Goal: Information Seeking & Learning: Learn about a topic

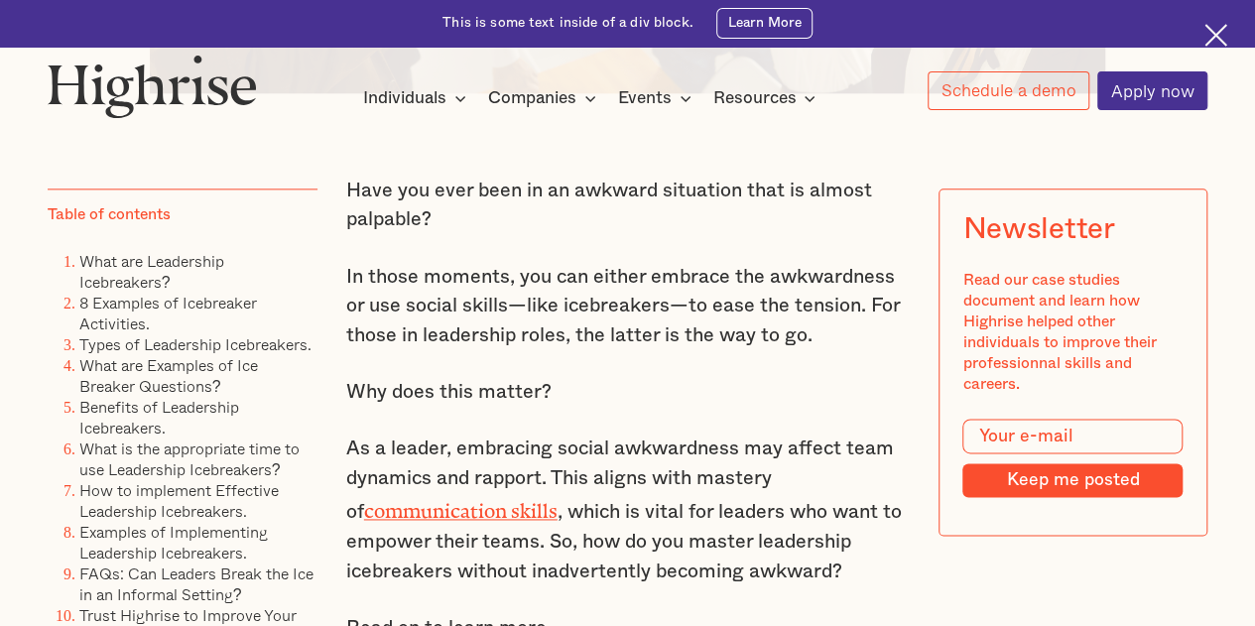
scroll to position [1143, 0]
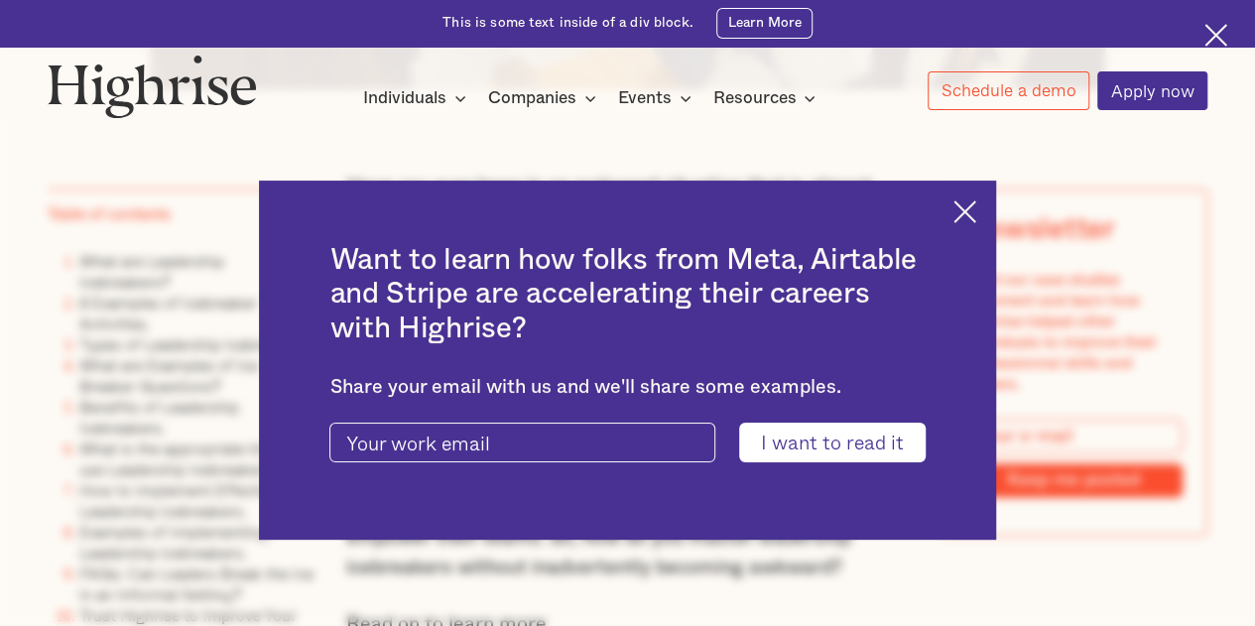
click at [972, 211] on img at bounding box center [964, 211] width 23 height 23
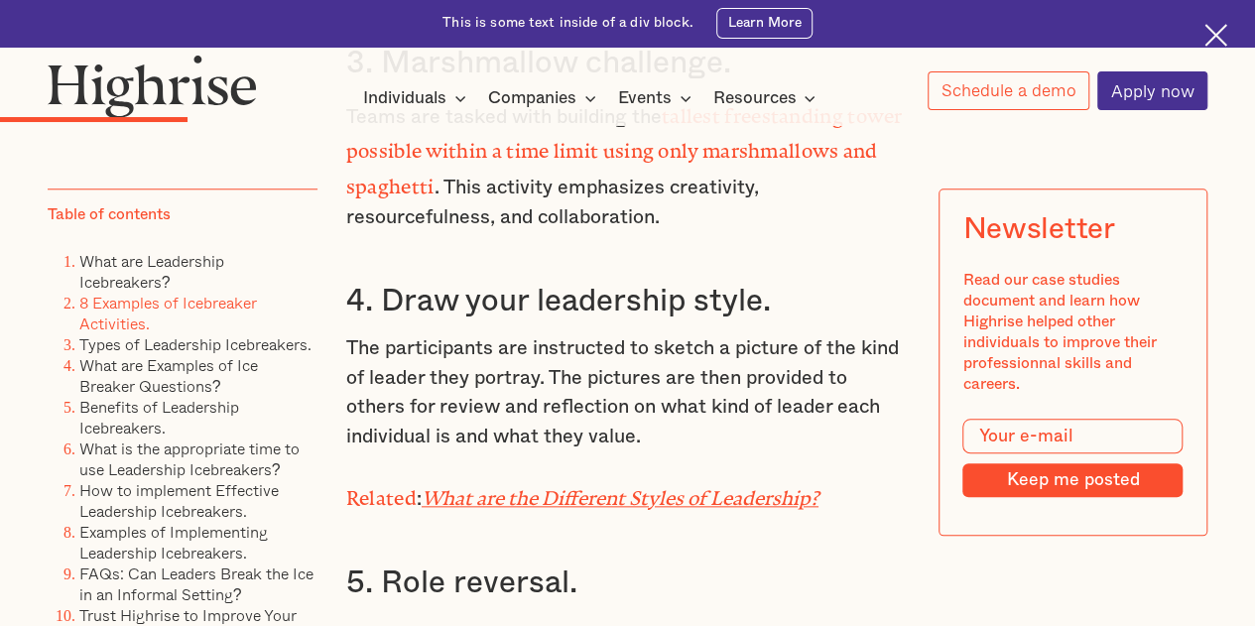
scroll to position [4575, 0]
click at [778, 499] on em "What are the Different Styles of Leadership?" at bounding box center [620, 494] width 397 height 12
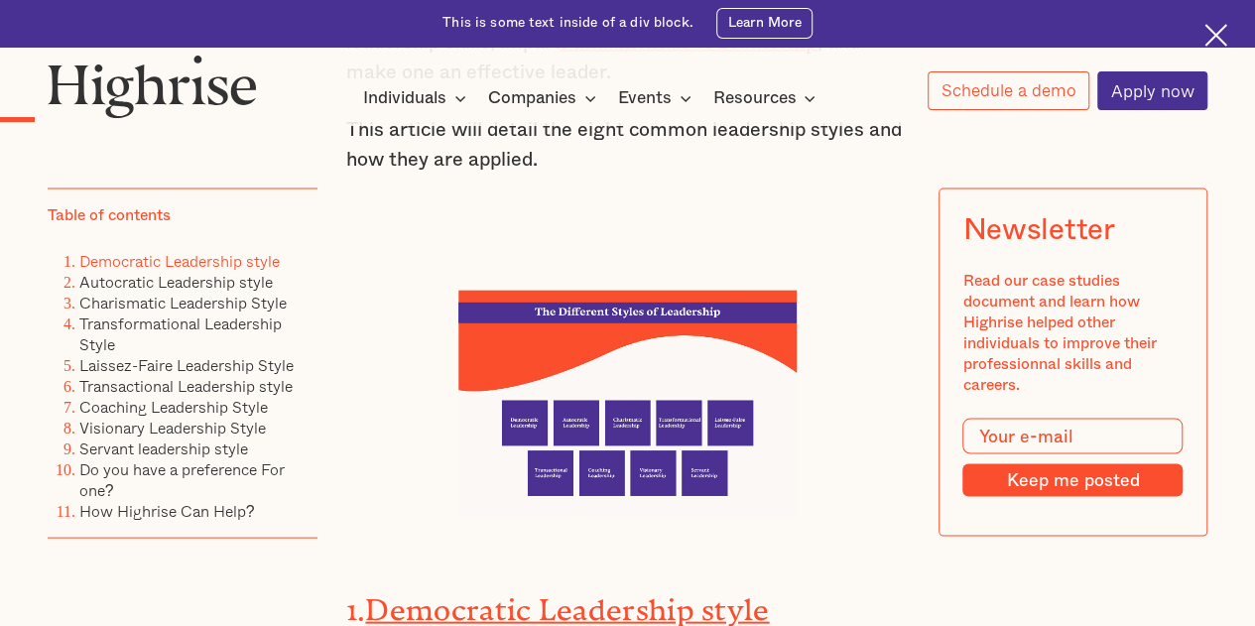
scroll to position [1783, 0]
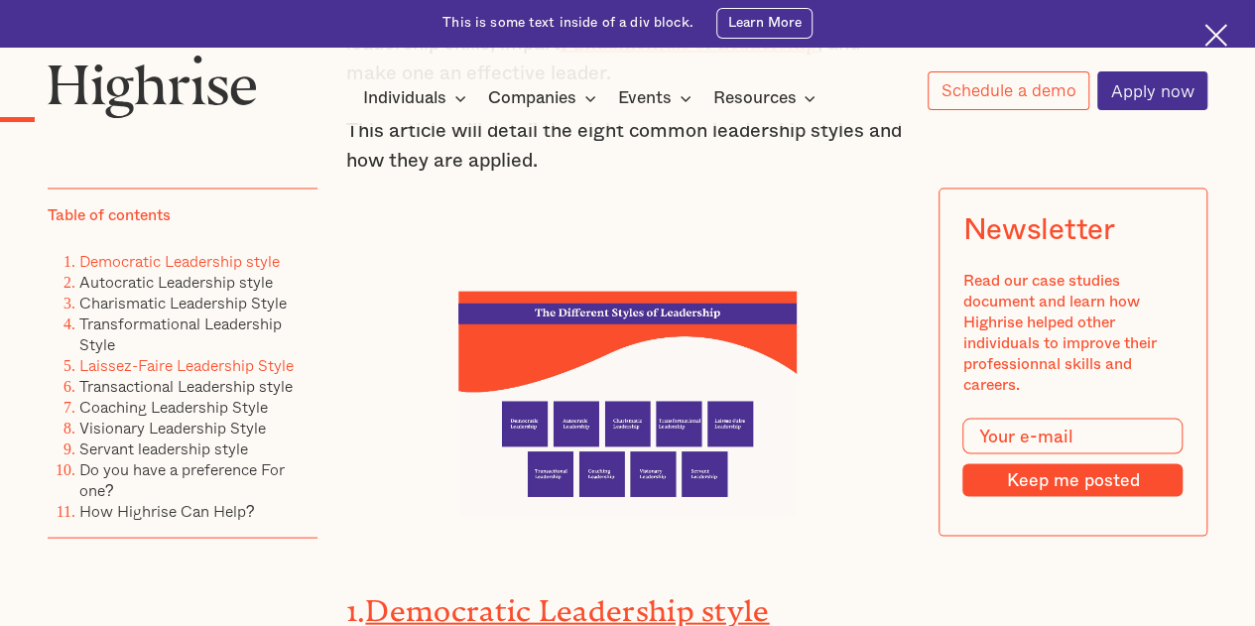
click at [221, 374] on link "Laissez-Faire Leadership Style" at bounding box center [186, 365] width 214 height 24
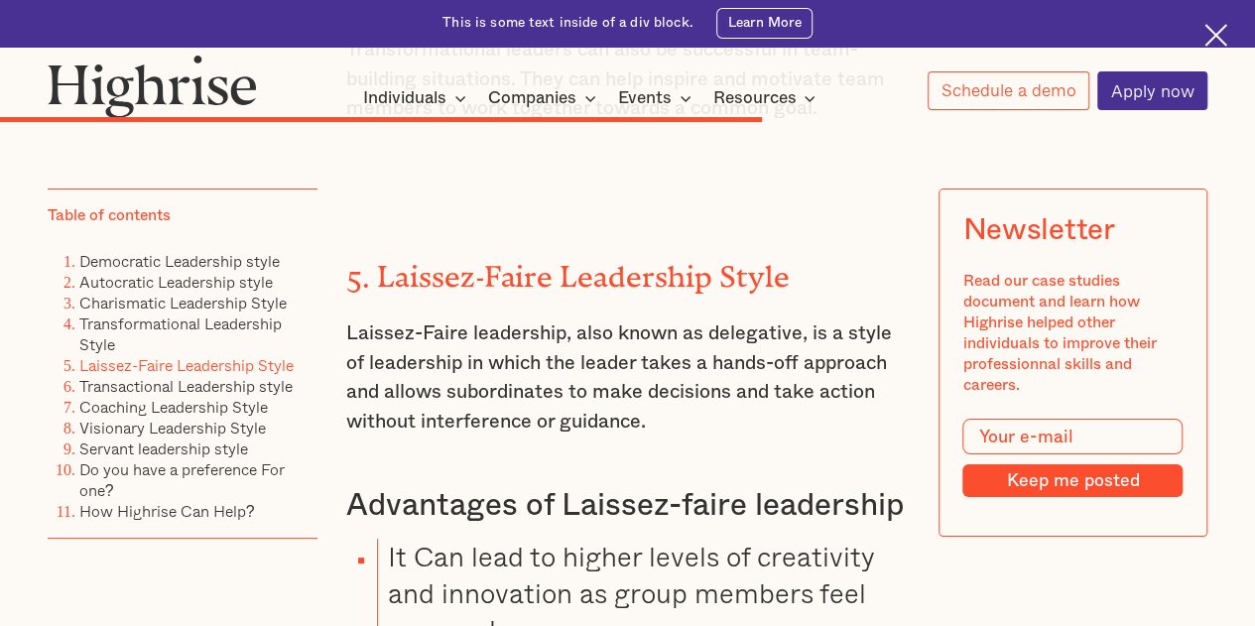
scroll to position [11190, 0]
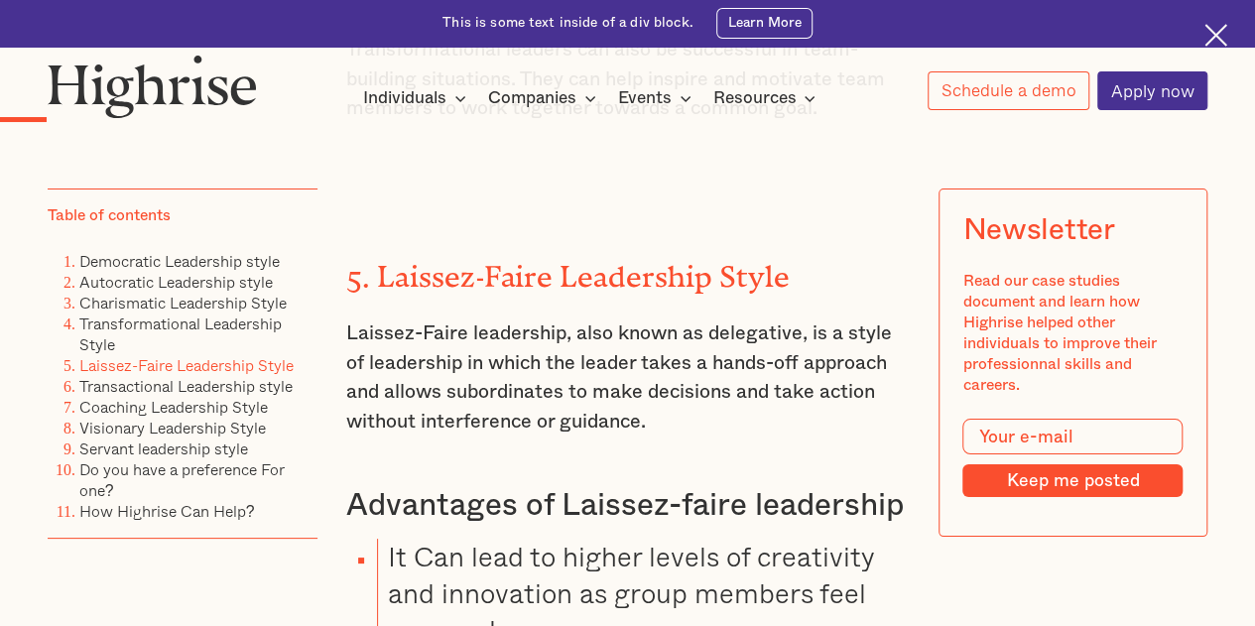
scroll to position [1783, 0]
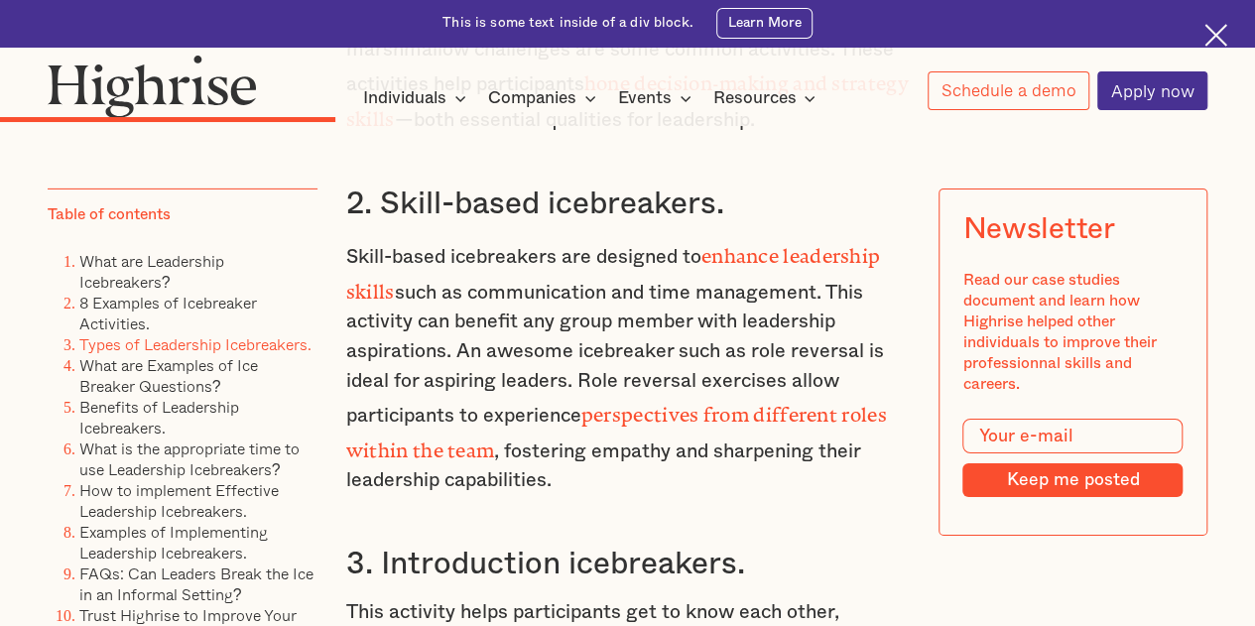
scroll to position [6927, 0]
